Goal: Task Accomplishment & Management: Manage account settings

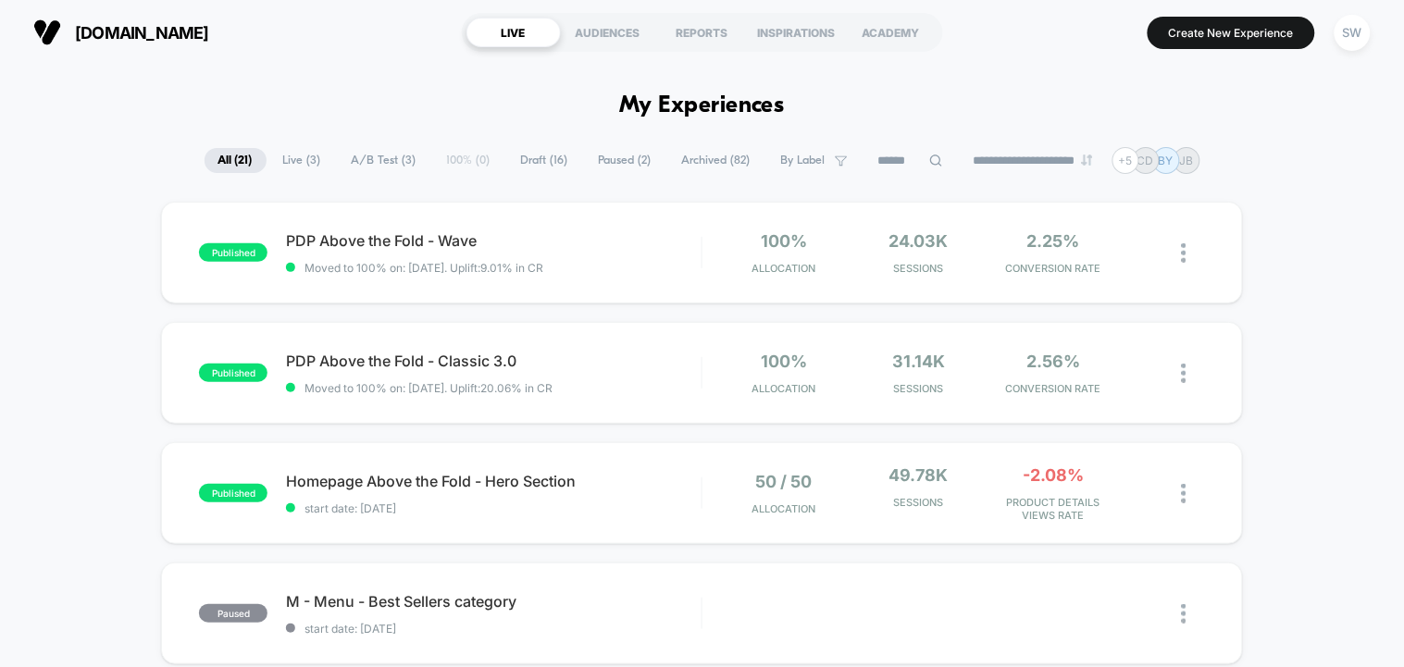
click at [385, 168] on span "A/B Test ( 3 )" at bounding box center [384, 160] width 93 height 25
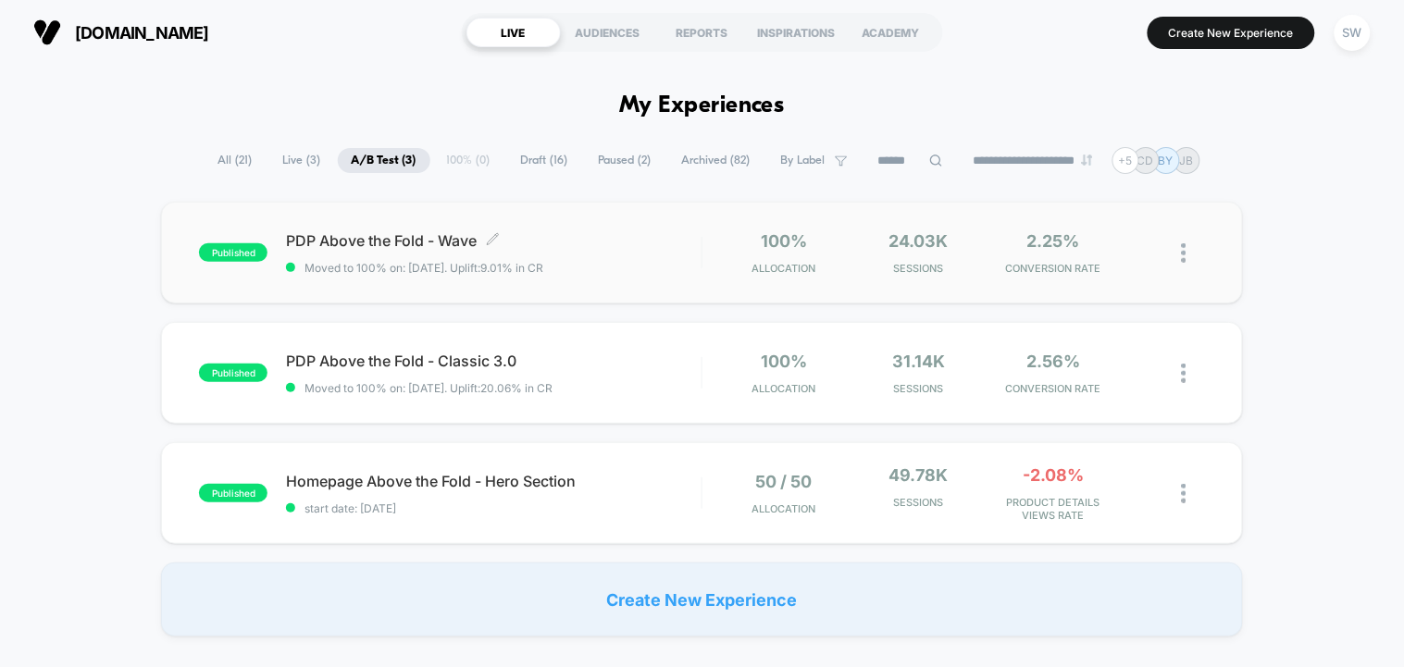
click at [539, 241] on span "PDP Above the Fold - Wave Click to edit experience details" at bounding box center [493, 240] width 415 height 19
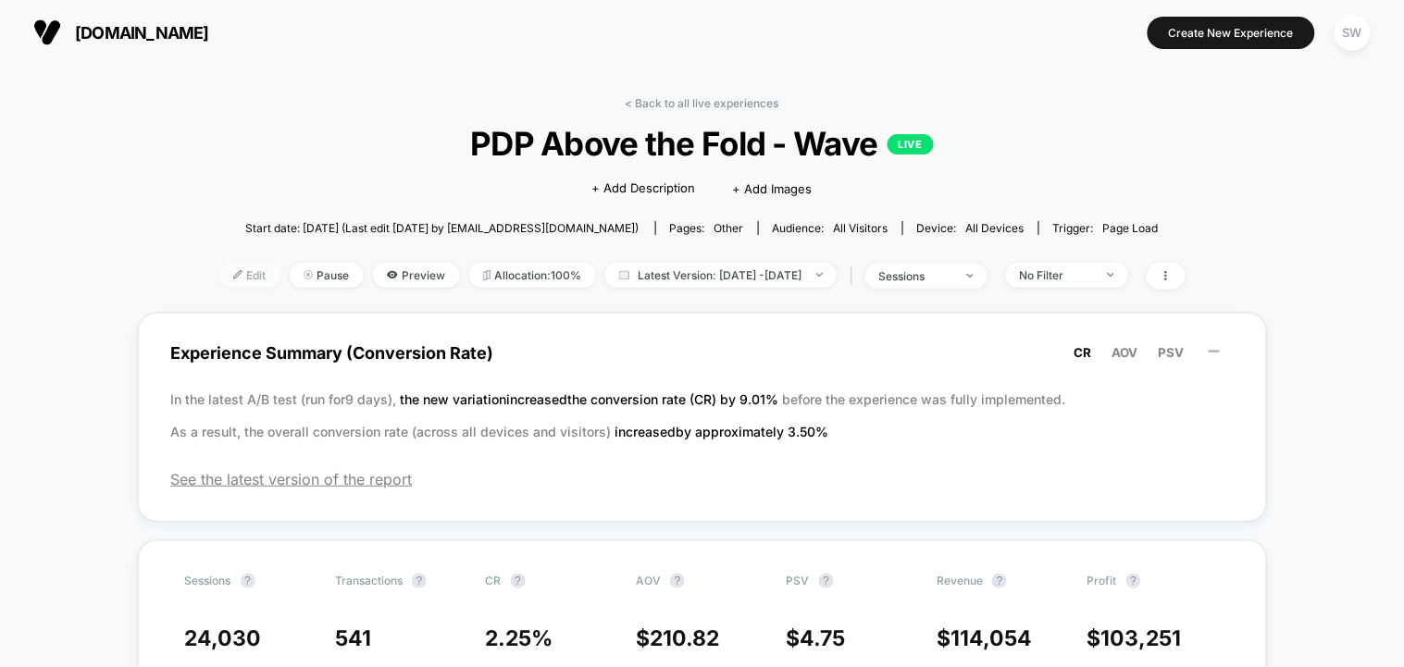
click at [219, 274] on span "Edit" at bounding box center [249, 275] width 61 height 25
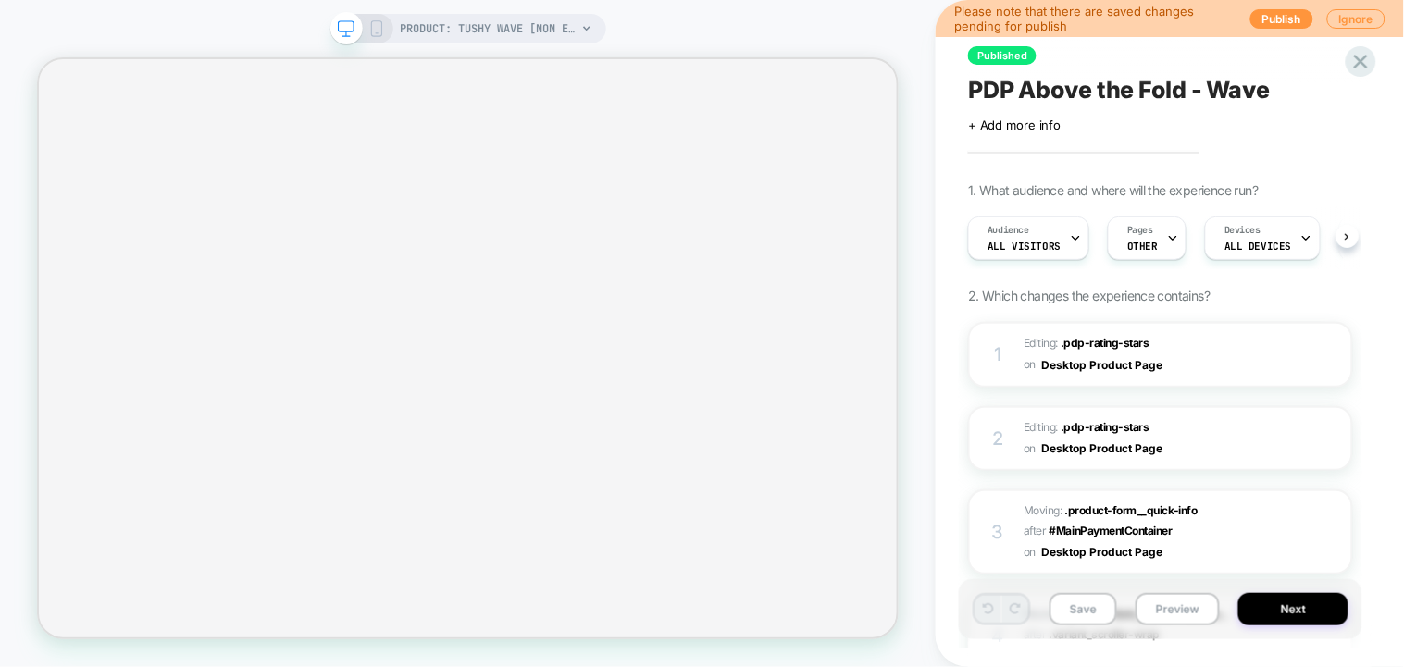
scroll to position [0, 1]
click at [1369, 68] on icon at bounding box center [1361, 61] width 25 height 25
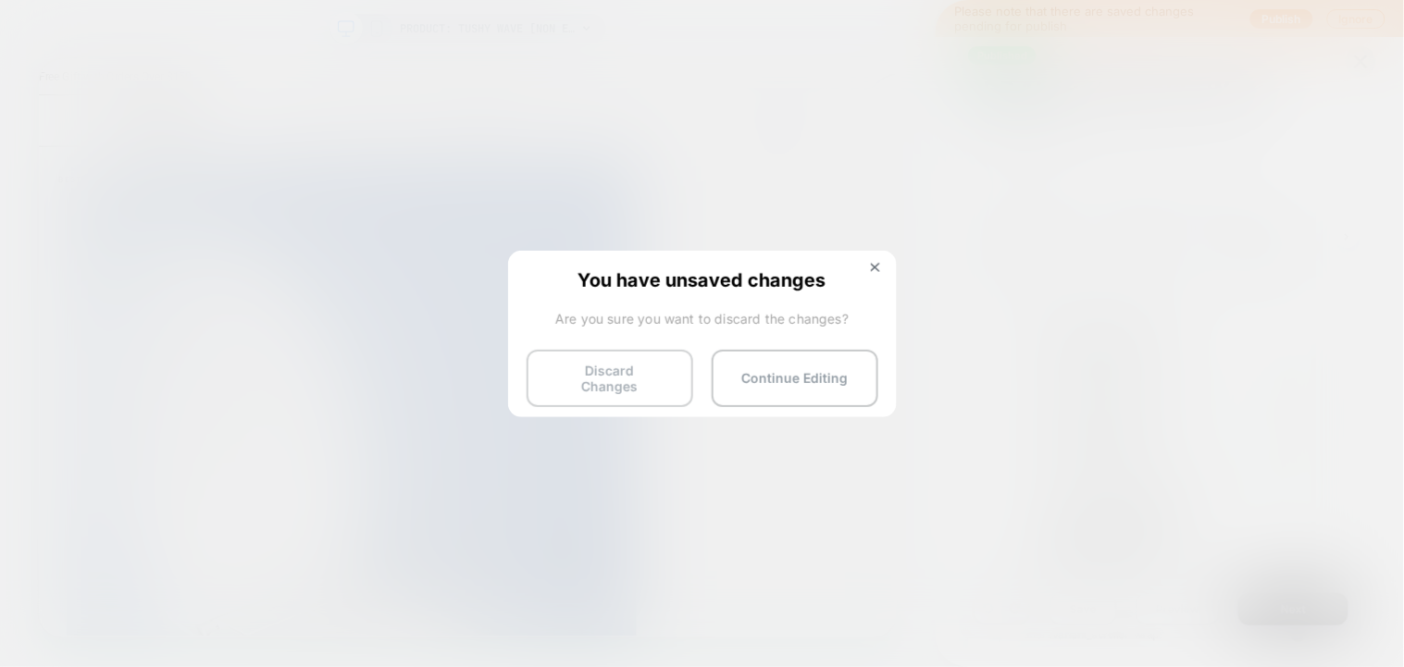
click at [649, 366] on button "Discard Changes" at bounding box center [610, 378] width 167 height 57
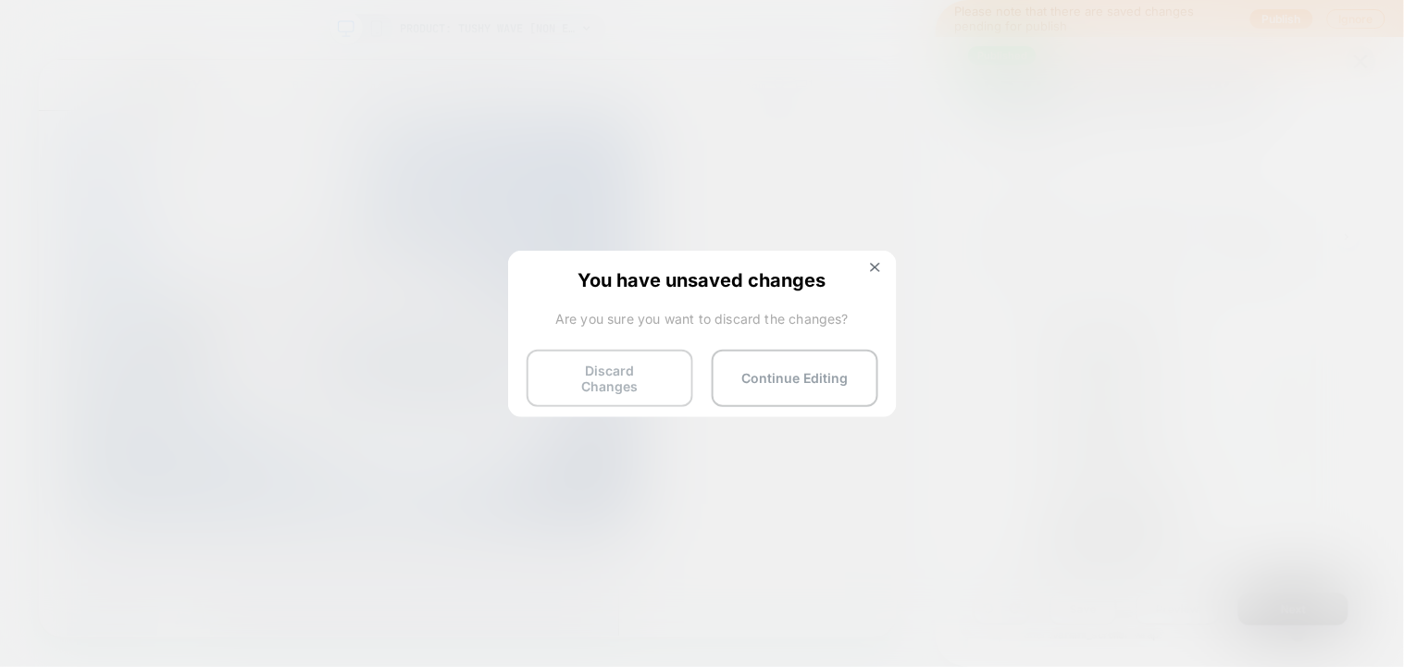
scroll to position [0, 0]
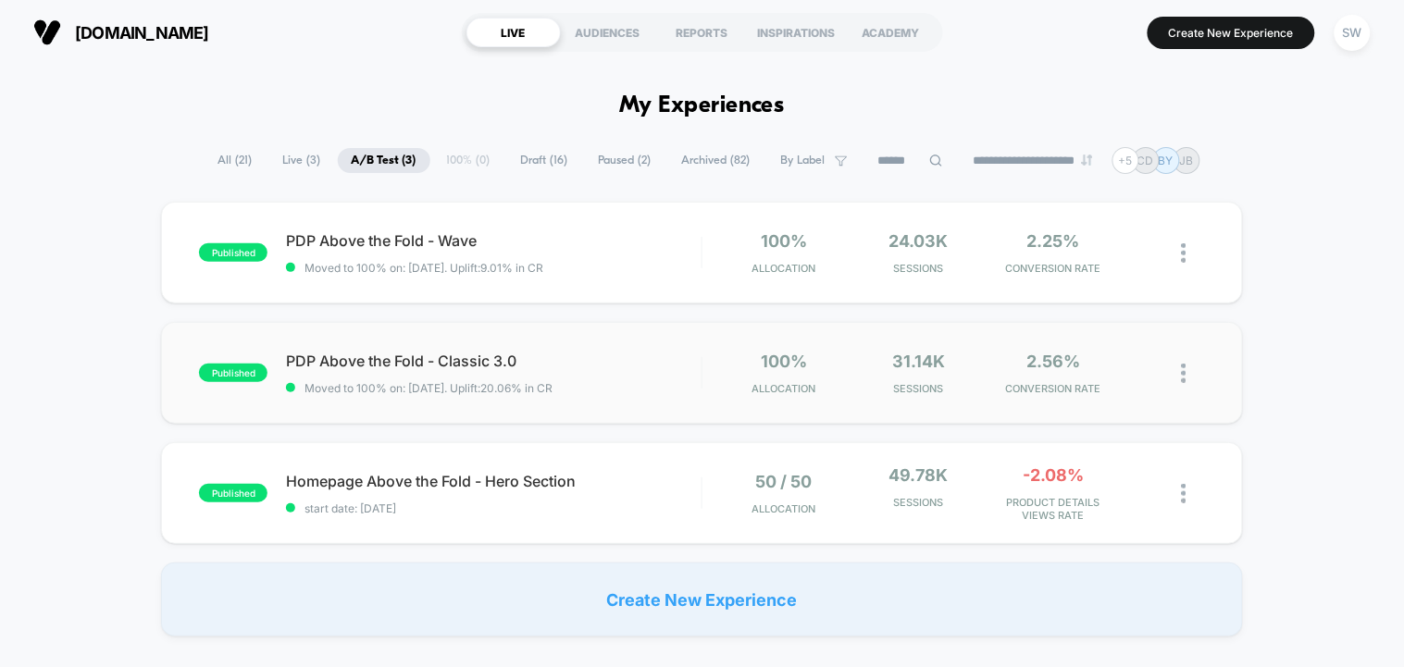
click at [653, 347] on div "published PDP Above the Fold - Classic 3.0 Moved to 100% on: 30/9/2025 . Uplift…" at bounding box center [701, 373] width 1081 height 102
drag, startPoint x: 232, startPoint y: 34, endPoint x: 74, endPoint y: 31, distance: 158.3
click at [72, 31] on section "[DOMAIN_NAME]" at bounding box center [238, 32] width 420 height 46
copy span "[DOMAIN_NAME]"
click at [1353, 31] on div "SW" at bounding box center [1353, 33] width 36 height 36
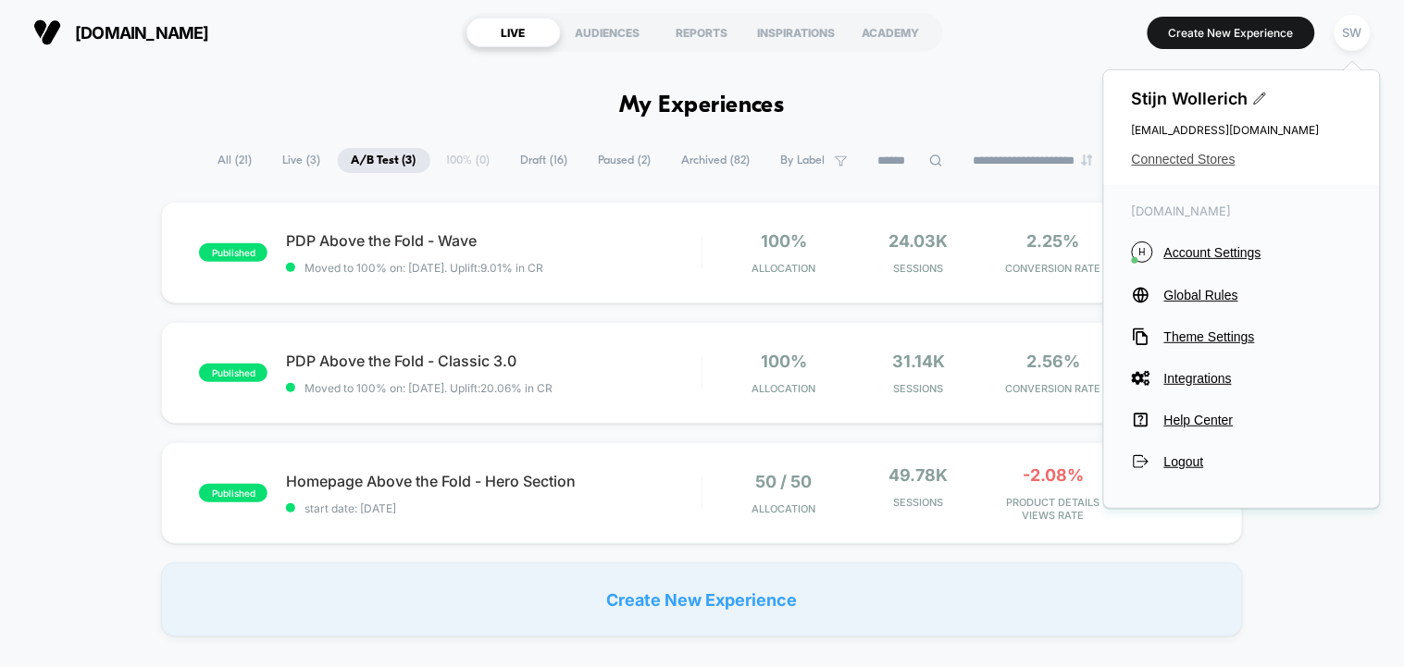
click at [1193, 158] on span "Connected Stores" at bounding box center [1242, 159] width 220 height 15
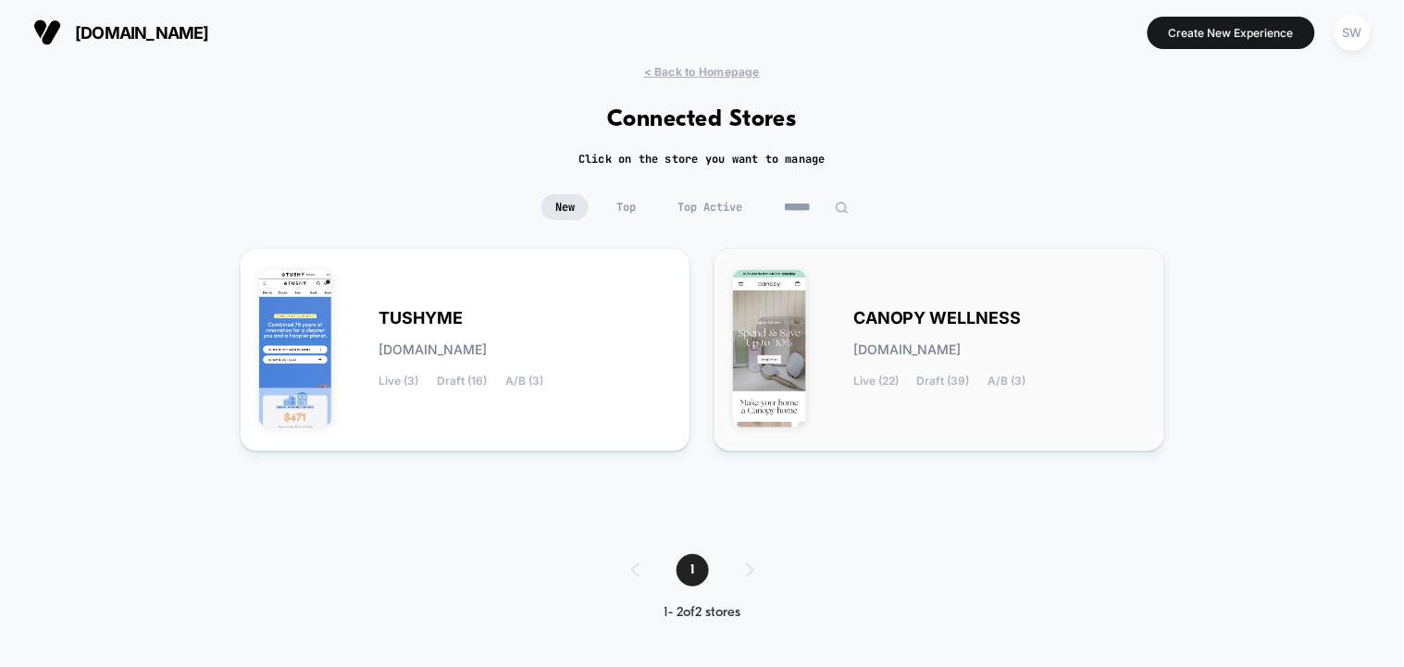
click at [1056, 317] on div "CANOPY WELLNESS canopy-wellness.myshopify.com Live (22) Draft (39) A/B (3)" at bounding box center [999, 350] width 292 height 76
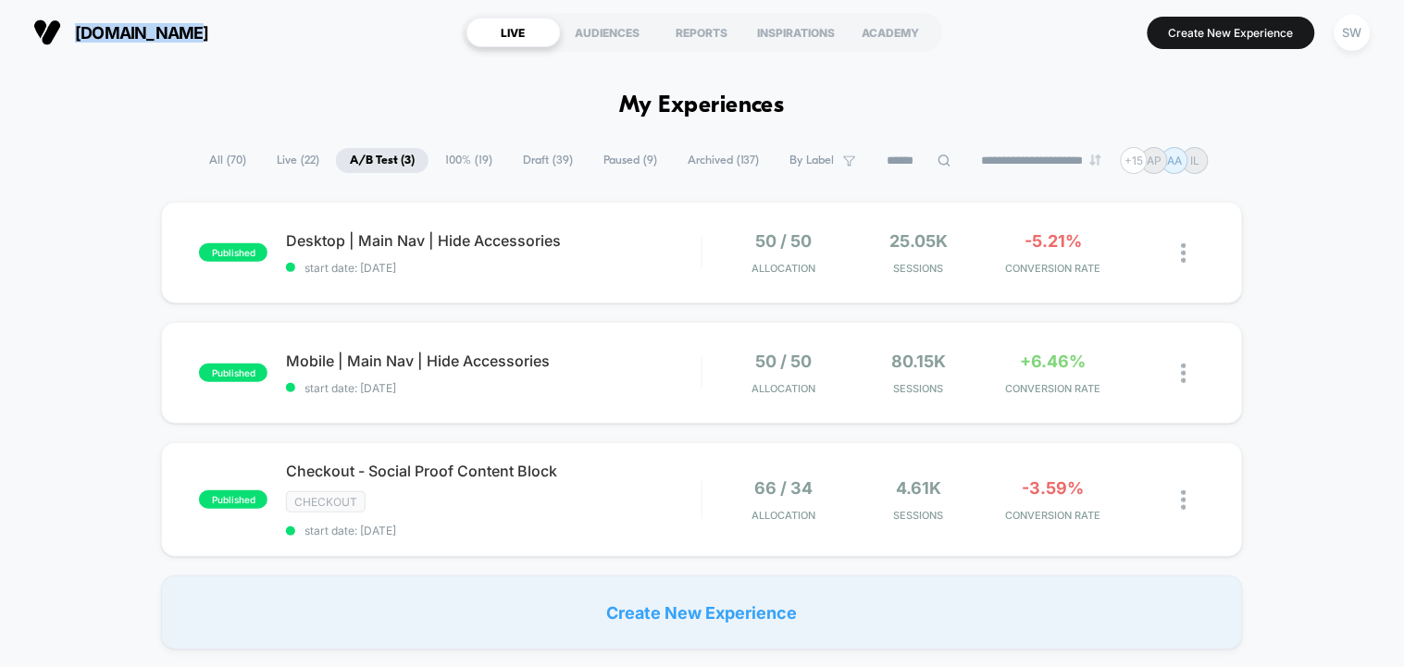
drag, startPoint x: 227, startPoint y: 24, endPoint x: 101, endPoint y: 37, distance: 126.5
click at [83, 39] on section "getcanopy.co" at bounding box center [238, 32] width 420 height 46
copy span "etcanopy.co"
click at [282, 36] on section "getcanopy.co" at bounding box center [238, 32] width 420 height 46
drag, startPoint x: 209, startPoint y: 39, endPoint x: 65, endPoint y: 42, distance: 144.4
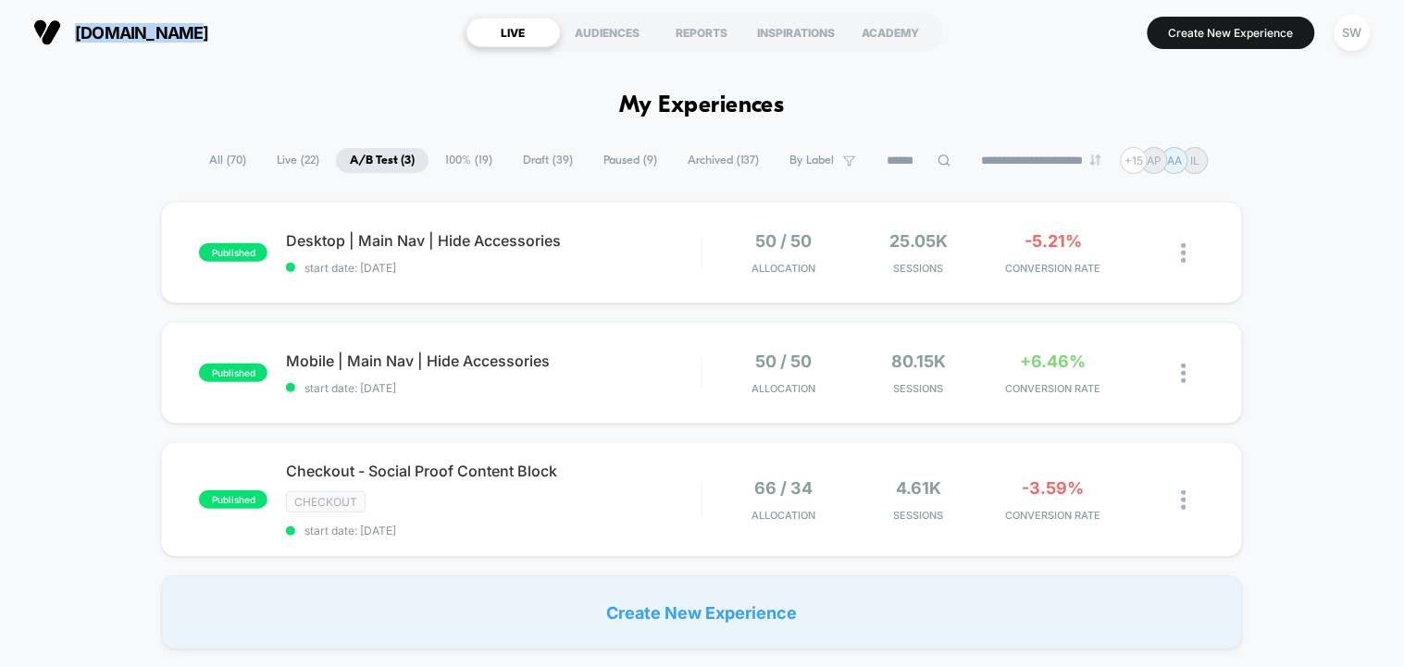
click at [65, 42] on section "getcanopy.co" at bounding box center [238, 32] width 420 height 46
copy button "getcanopy.co"
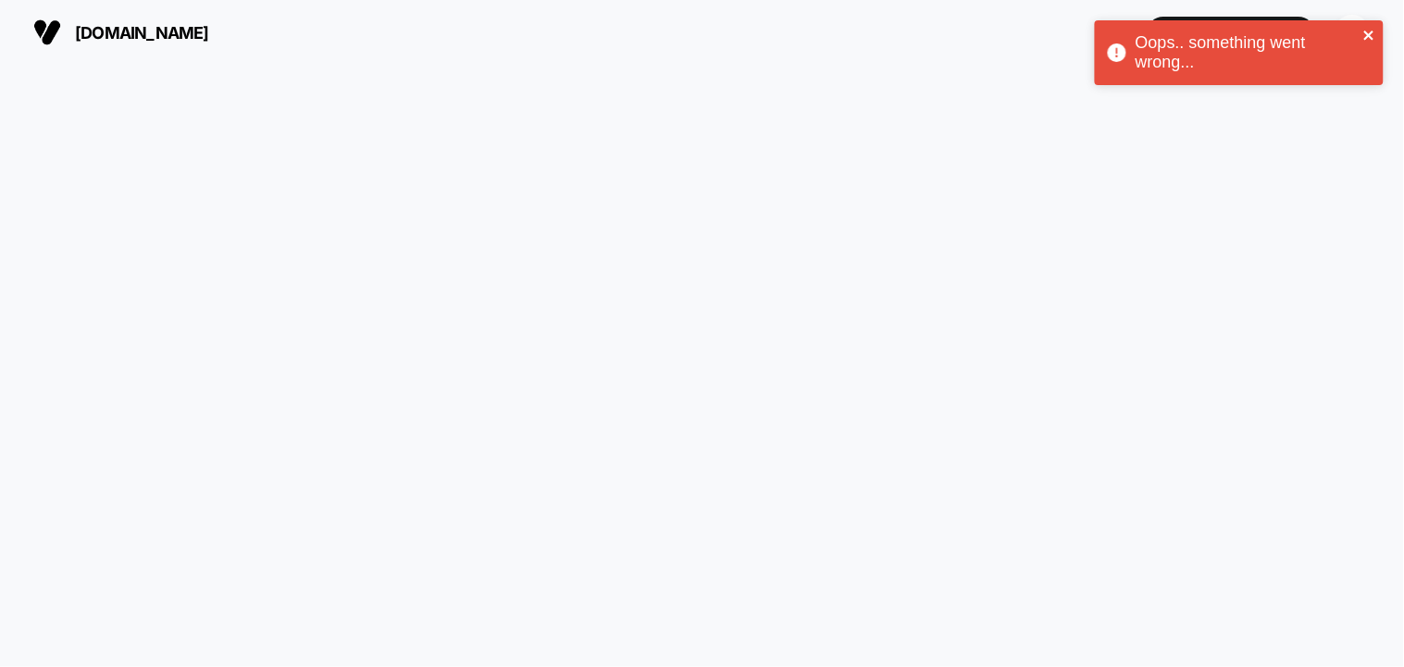
click at [1372, 36] on icon "close" at bounding box center [1368, 35] width 9 height 9
